Goal: Task Accomplishment & Management: Manage account settings

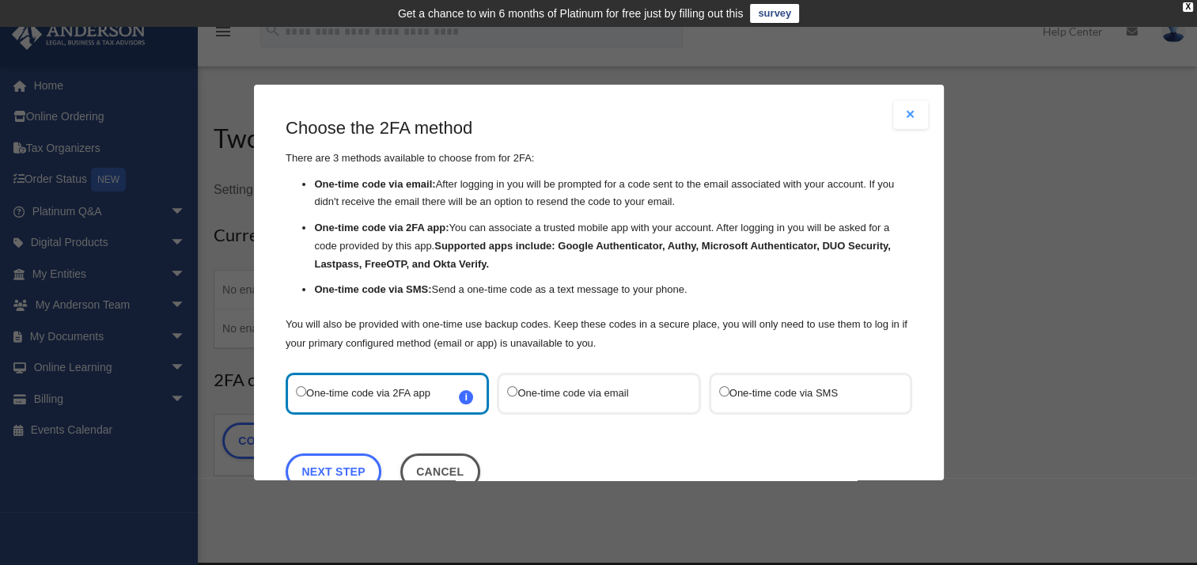
click at [763, 386] on label "One-time code via SMS" at bounding box center [801, 393] width 167 height 21
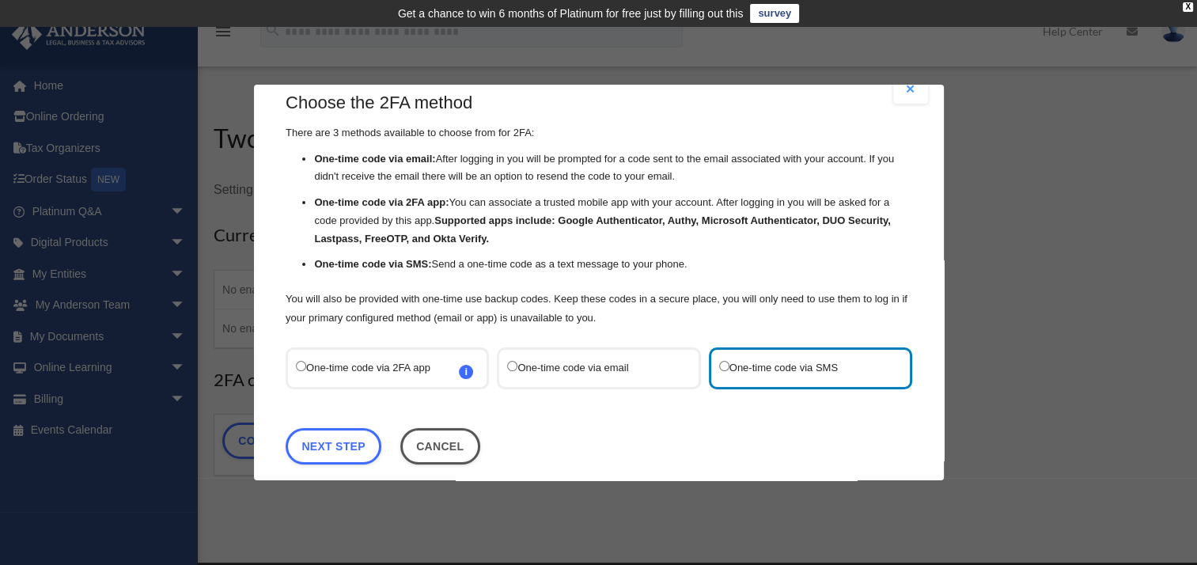
scroll to position [40, 0]
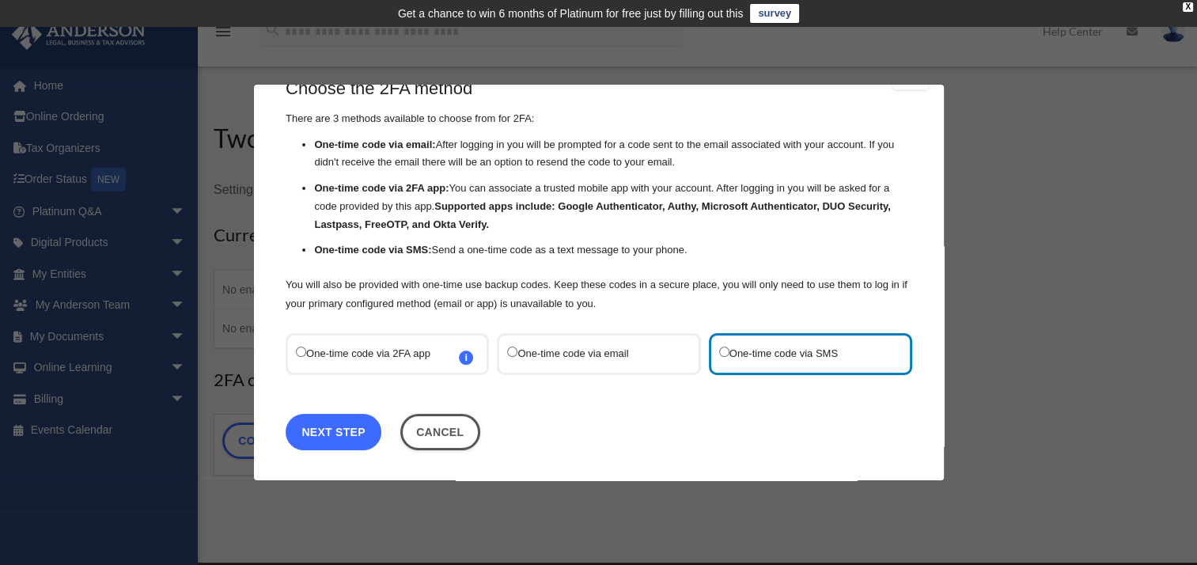
click at [332, 426] on link "Next Step" at bounding box center [334, 432] width 96 height 36
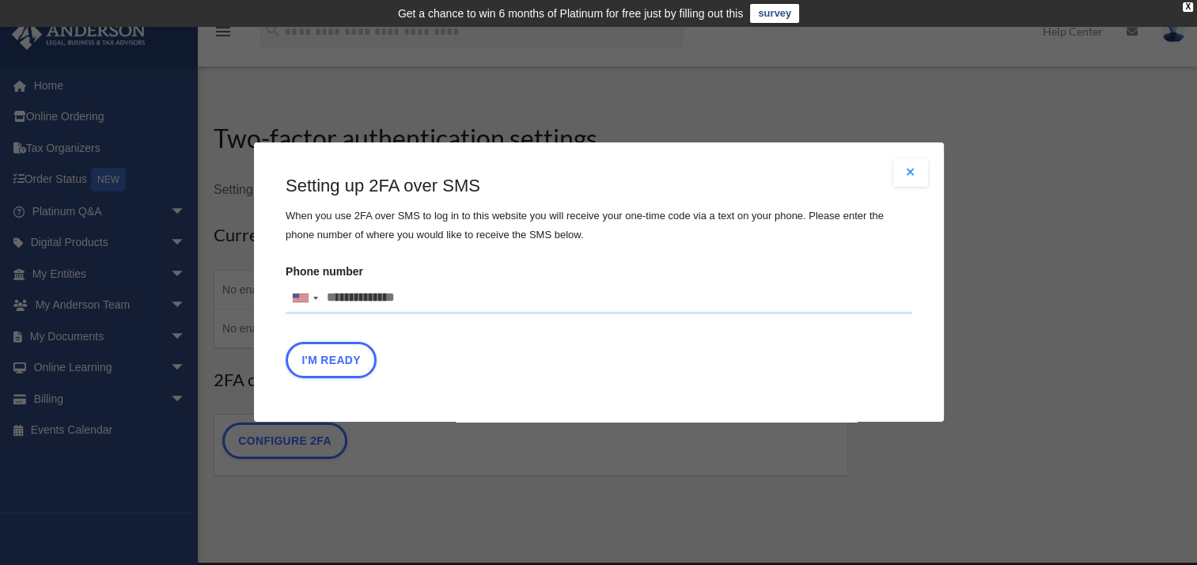
click at [421, 301] on input "Phone number United States +1 United Kingdom +44 Afghanistan (‫افغانستان‬‎) +93…" at bounding box center [599, 298] width 627 height 32
type input "**********"
click at [337, 361] on button "I'm Ready" at bounding box center [331, 361] width 91 height 36
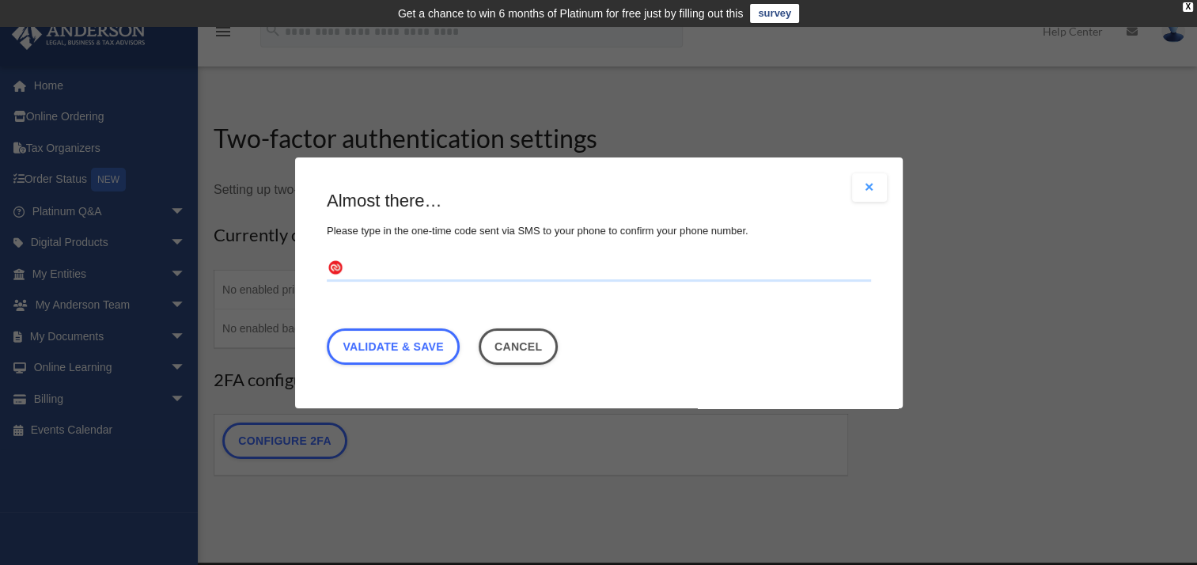
click at [382, 269] on input "text" at bounding box center [599, 268] width 544 height 25
type input "******"
click at [407, 343] on link "Validate & Save" at bounding box center [393, 346] width 133 height 36
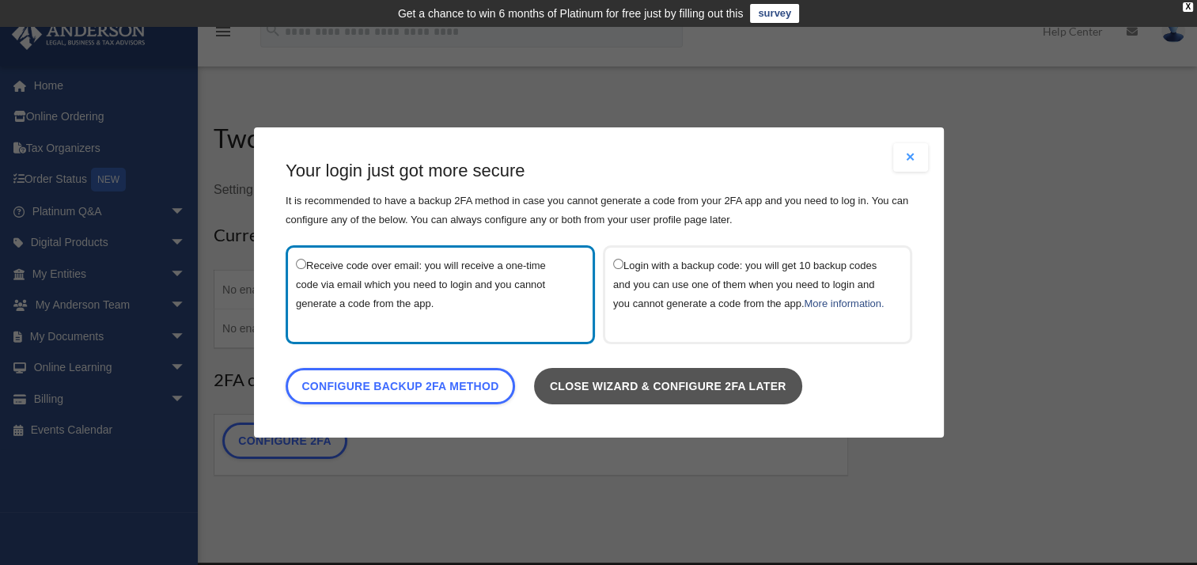
click at [771, 383] on link "Close wizard & configure 2FA later" at bounding box center [667, 386] width 268 height 36
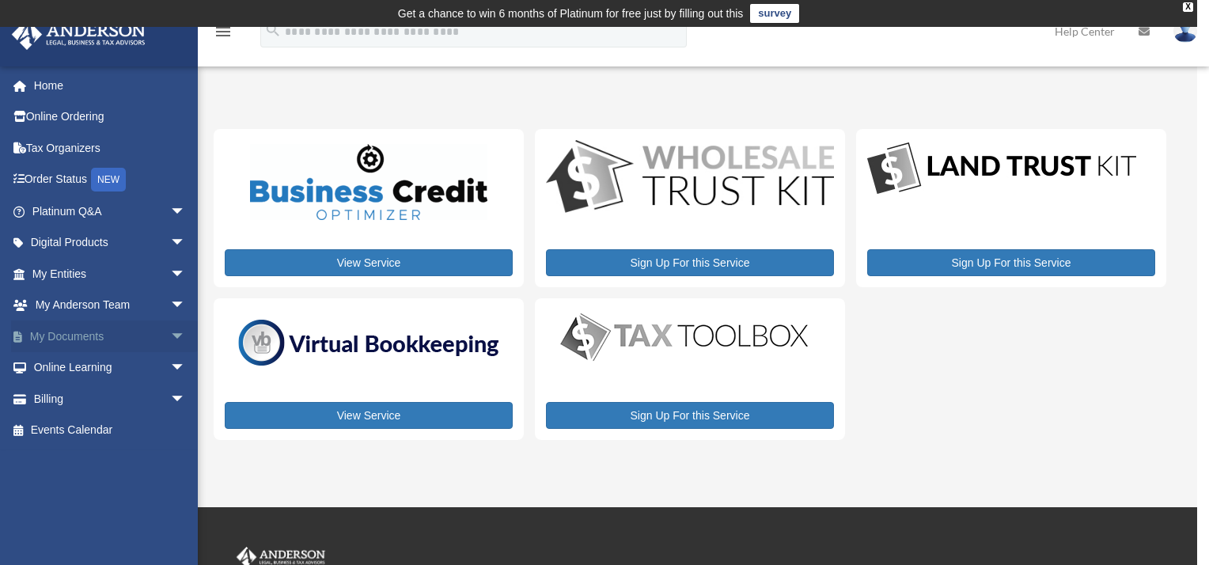
click at [170, 332] on span "arrow_drop_down" at bounding box center [186, 336] width 32 height 32
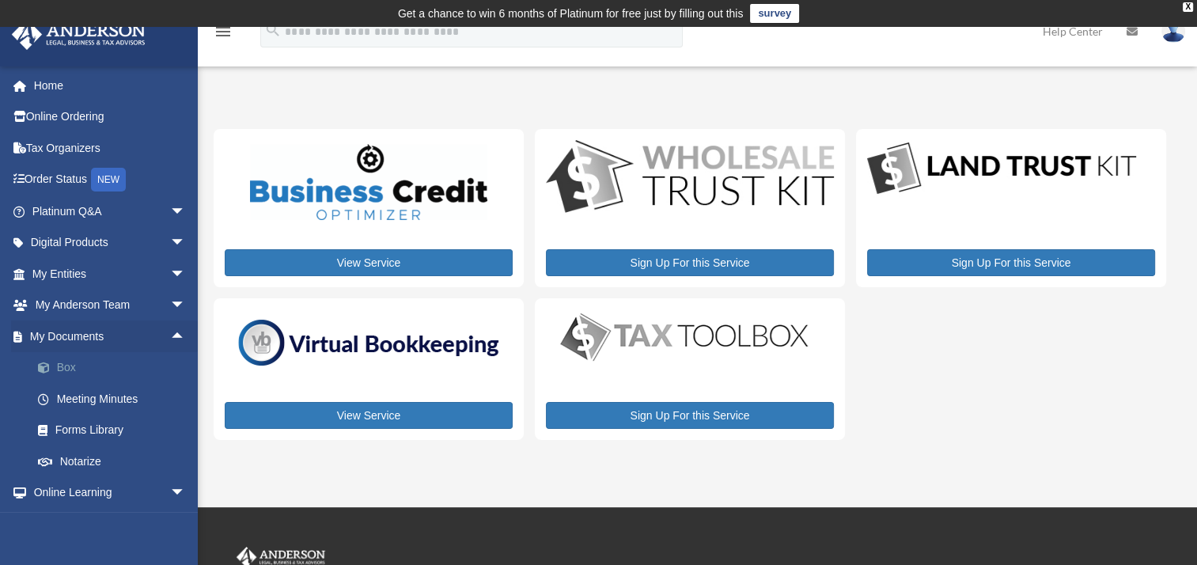
click at [74, 366] on link "Box" at bounding box center [116, 368] width 188 height 32
